Goal: Task Accomplishment & Management: Manage account settings

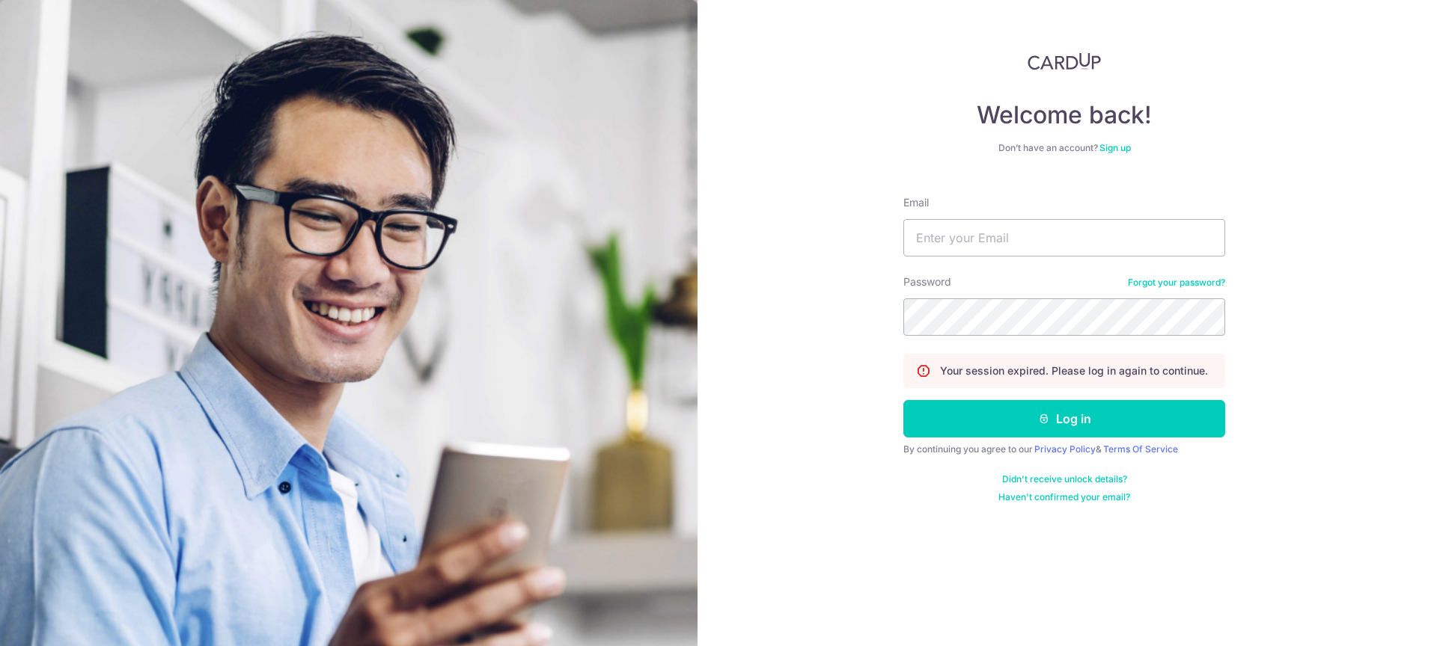
type input "[EMAIL_ADDRESS][DOMAIN_NAME]"
click at [903, 400] on button "Log in" at bounding box center [1064, 418] width 322 height 37
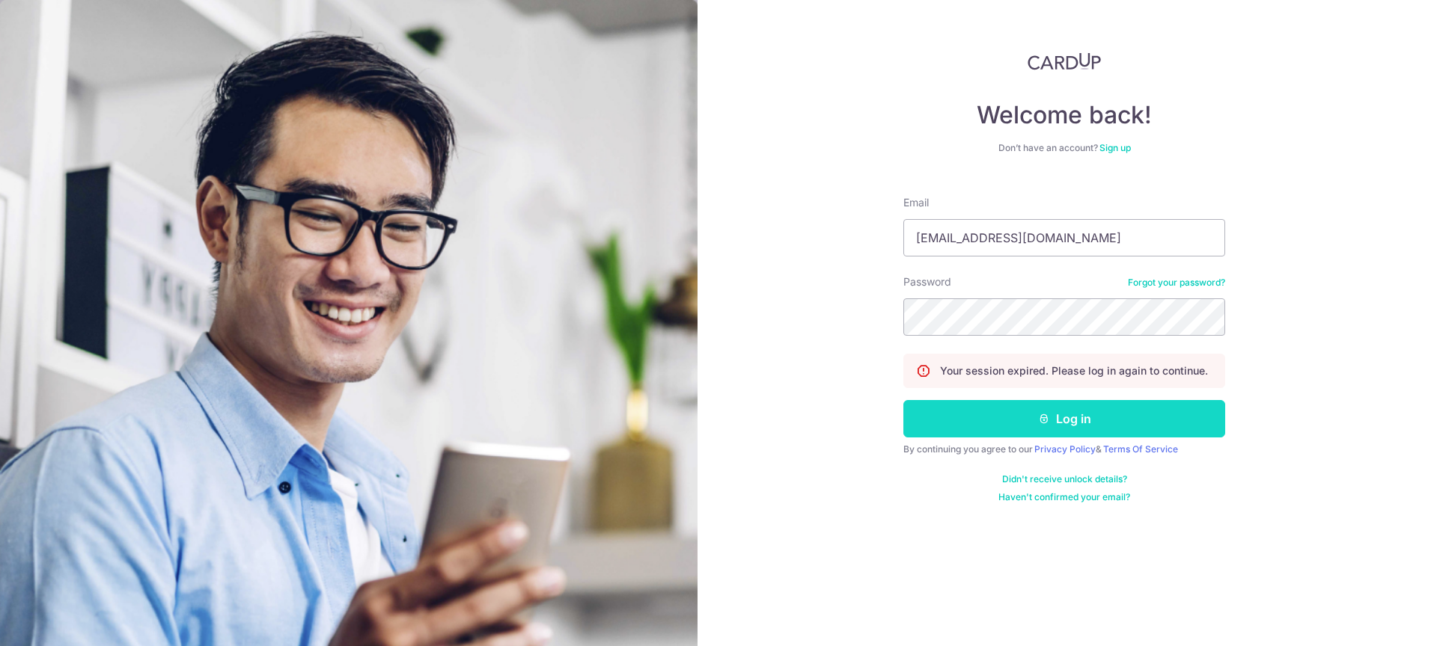
click at [1055, 413] on button "Log in" at bounding box center [1064, 418] width 322 height 37
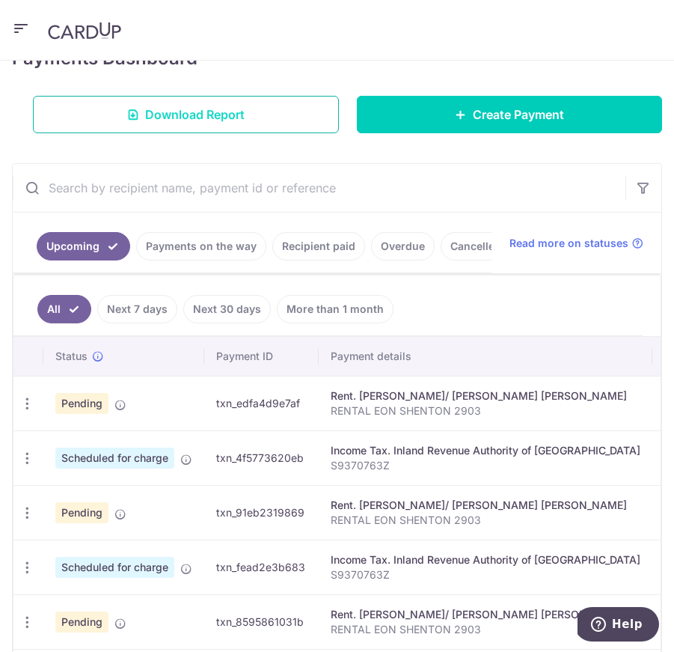
scroll to position [225, 0]
